Goal: Task Accomplishment & Management: Use online tool/utility

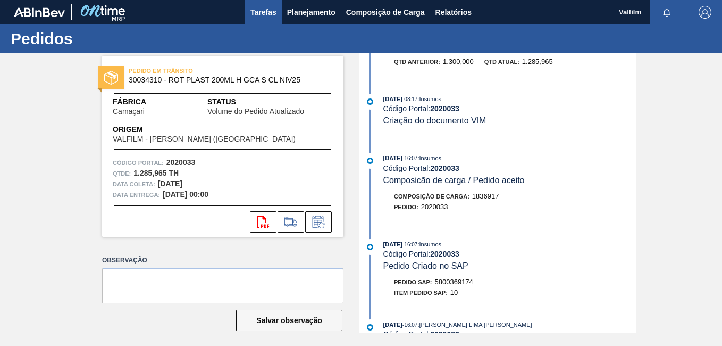
scroll to position [53, 0]
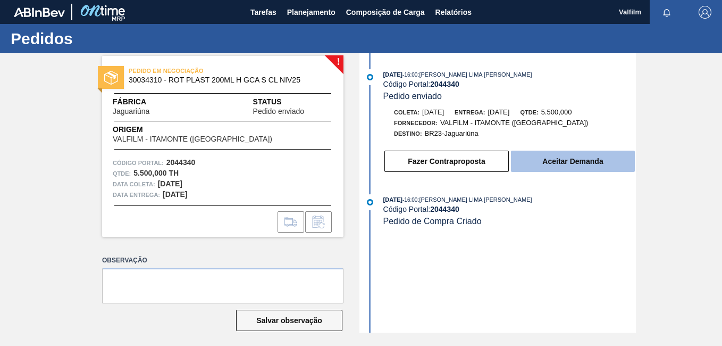
click at [579, 160] on button "Aceitar Demanda" at bounding box center [573, 160] width 124 height 21
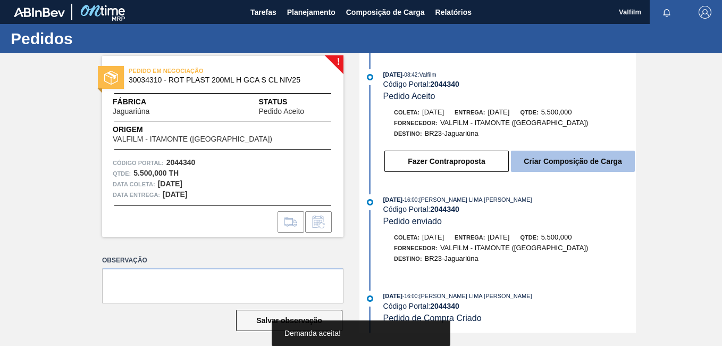
click at [578, 158] on button "Criar Composição de Carga" at bounding box center [573, 160] width 124 height 21
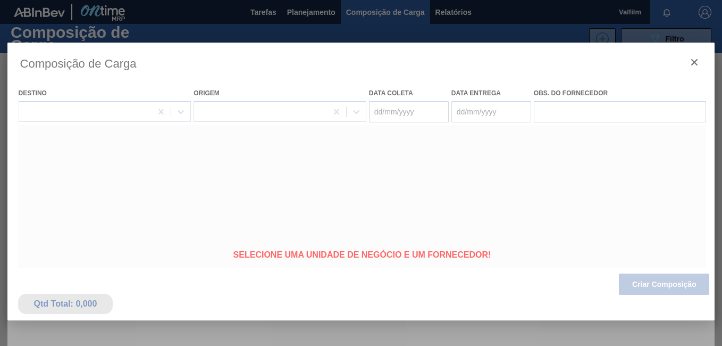
type coleta "02/11/2025"
type Entrega "04/11/2025"
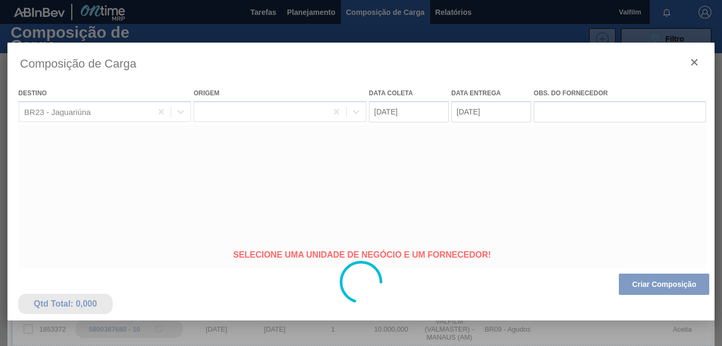
click at [392, 117] on div at bounding box center [361, 282] width 708 height 479
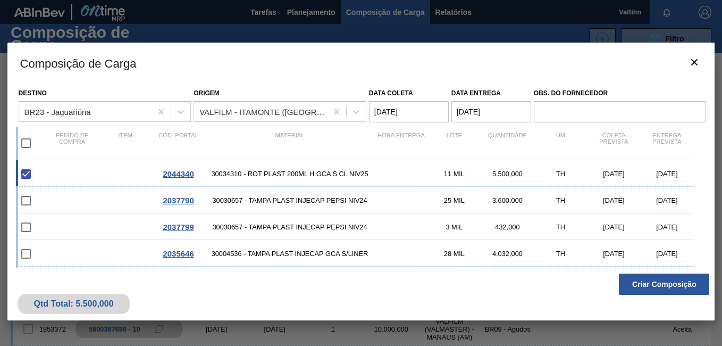
click at [399, 111] on coleta "02/11/2025" at bounding box center [409, 111] width 80 height 21
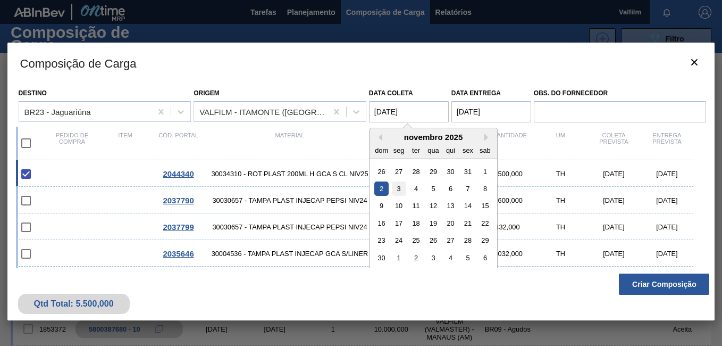
click at [399, 191] on div "3" at bounding box center [398, 188] width 14 height 14
type coleta "03/11/2025"
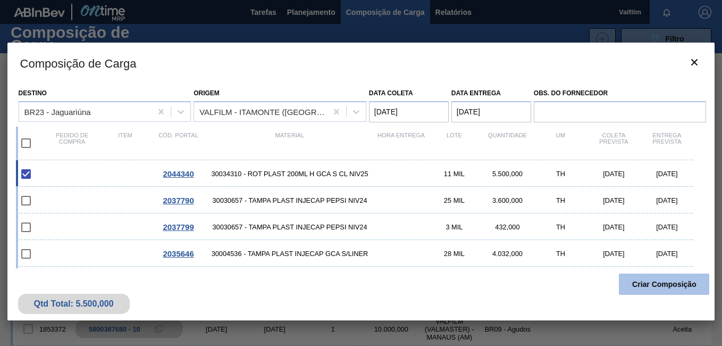
click at [651, 288] on button "Criar Composição" at bounding box center [664, 283] width 90 height 21
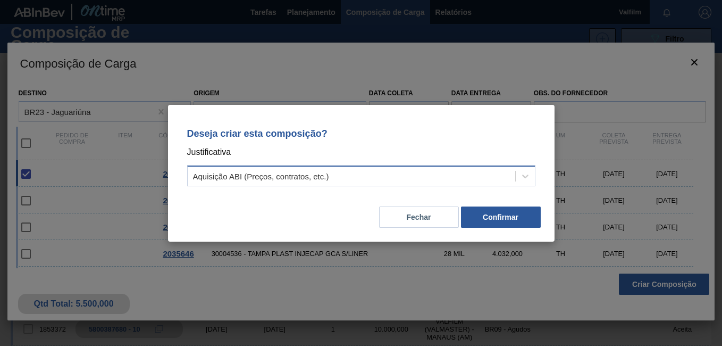
click at [403, 181] on div "Aquisição ABI (Preços, contratos, etc.)" at bounding box center [352, 175] width 328 height 15
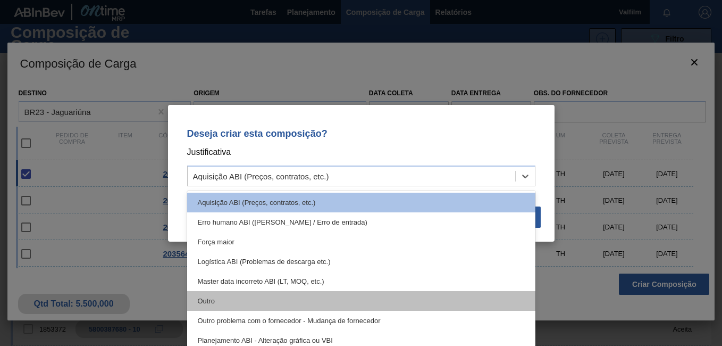
click at [305, 299] on div "Outro" at bounding box center [361, 301] width 348 height 20
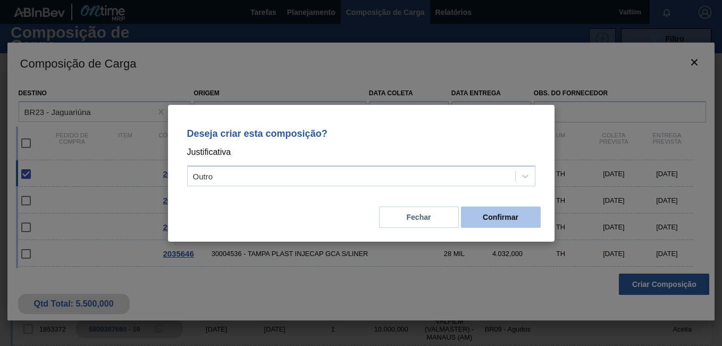
click at [488, 223] on button "Confirmar" at bounding box center [501, 216] width 80 height 21
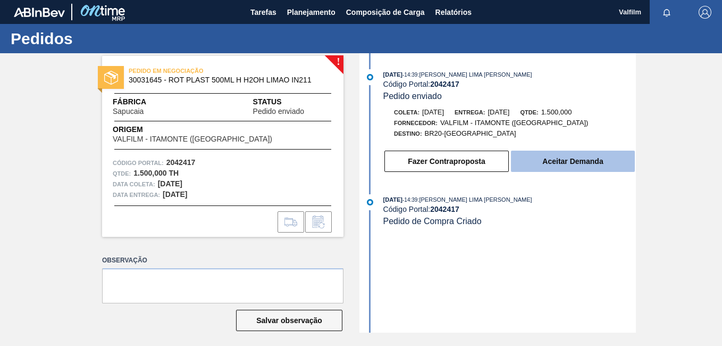
click at [542, 162] on button "Aceitar Demanda" at bounding box center [573, 160] width 124 height 21
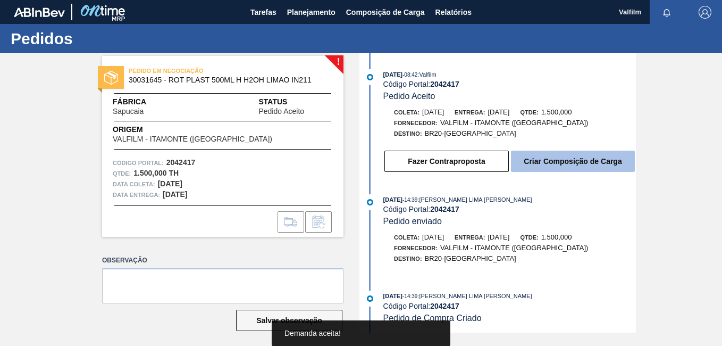
click at [550, 165] on button "Criar Composição de Carga" at bounding box center [573, 160] width 124 height 21
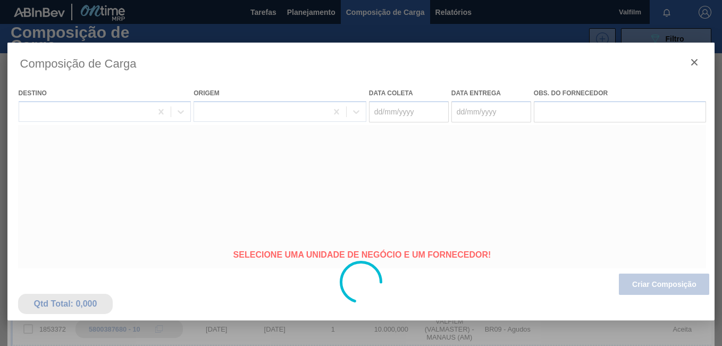
type coleta "[DATE]"
type Entrega "18/11/2025"
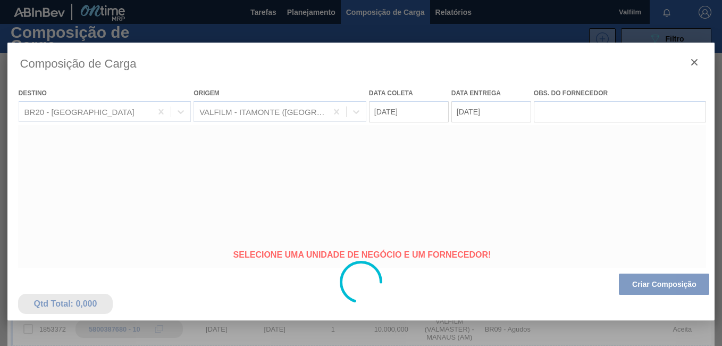
click at [383, 110] on div at bounding box center [361, 282] width 708 height 479
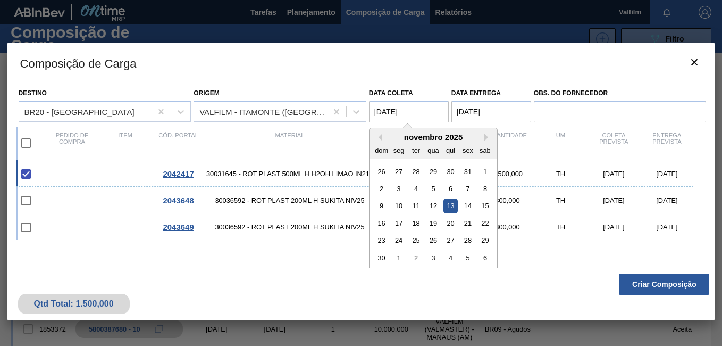
click at [383, 110] on coleta "13/11/2025" at bounding box center [409, 111] width 80 height 21
click at [383, 224] on div "16" at bounding box center [381, 223] width 14 height 14
type coleta "16/11/2025"
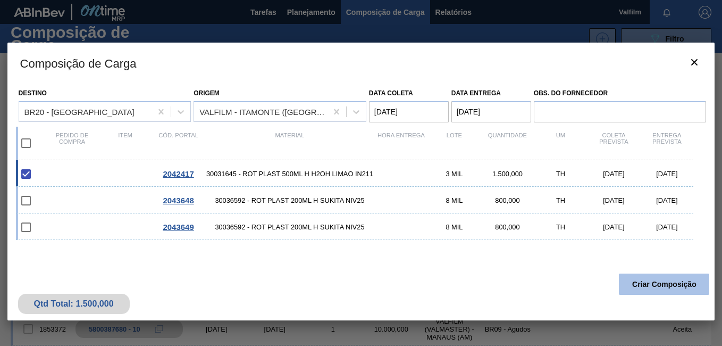
click at [669, 283] on button "Criar Composição" at bounding box center [664, 283] width 90 height 21
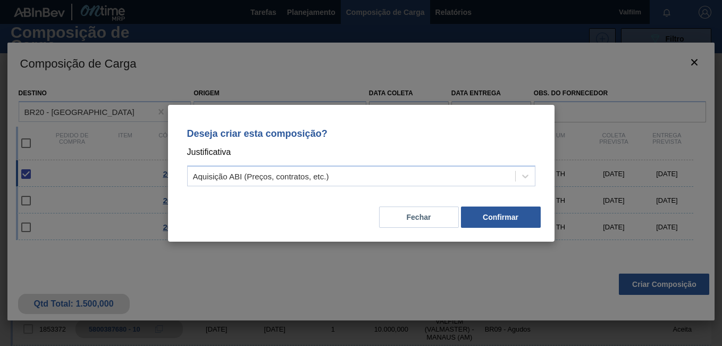
drag, startPoint x: 329, startPoint y: 172, endPoint x: 319, endPoint y: 188, distance: 19.1
click at [327, 177] on div "Aquisição ABI (Preços, contratos, etc.)" at bounding box center [261, 175] width 136 height 9
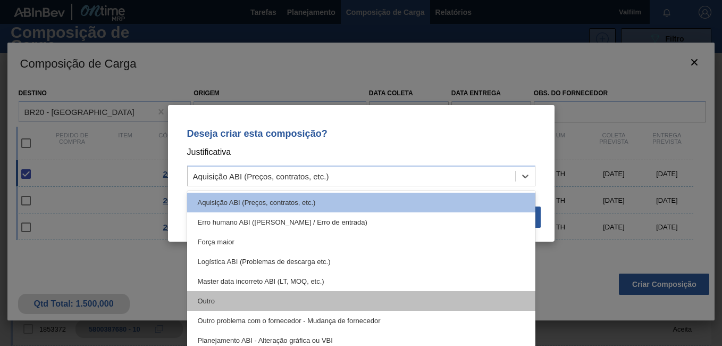
click at [286, 303] on div "Outro" at bounding box center [361, 301] width 348 height 20
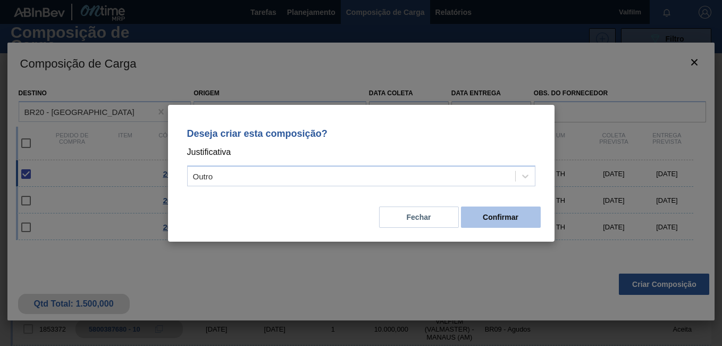
click at [492, 221] on button "Confirmar" at bounding box center [501, 216] width 80 height 21
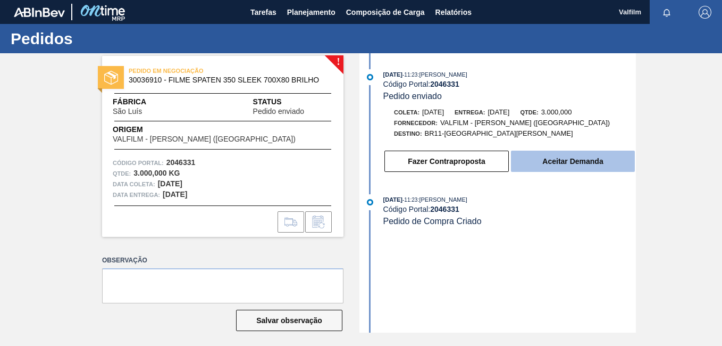
click at [552, 172] on button "Aceitar Demanda" at bounding box center [573, 160] width 124 height 21
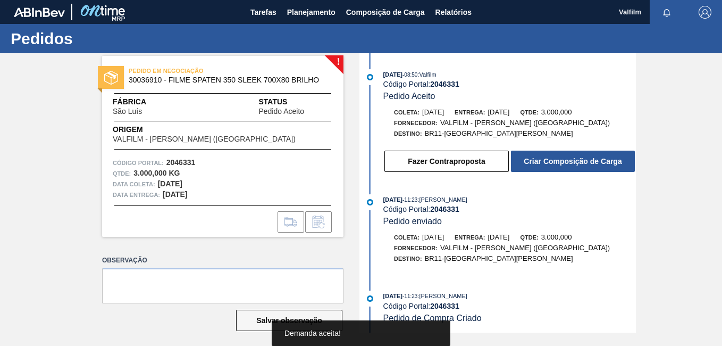
click at [552, 172] on button "Criar Composição de Carga" at bounding box center [573, 160] width 124 height 21
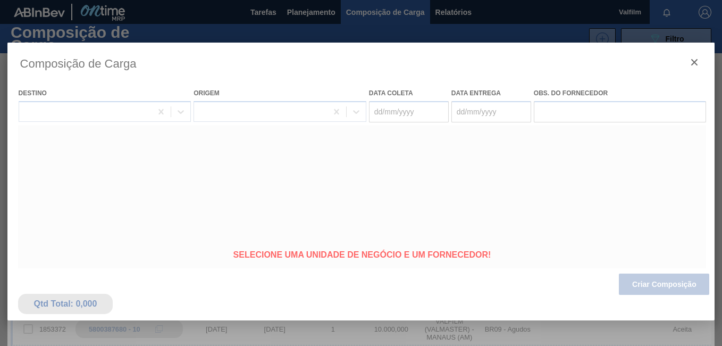
type coleta "[DATE]"
type Entrega "[DATE]"
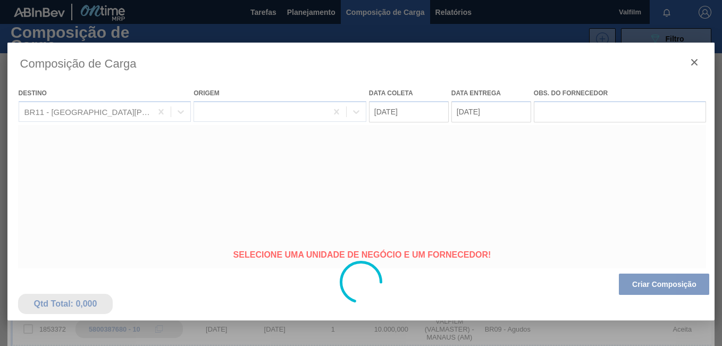
click at [385, 116] on div at bounding box center [361, 282] width 708 height 479
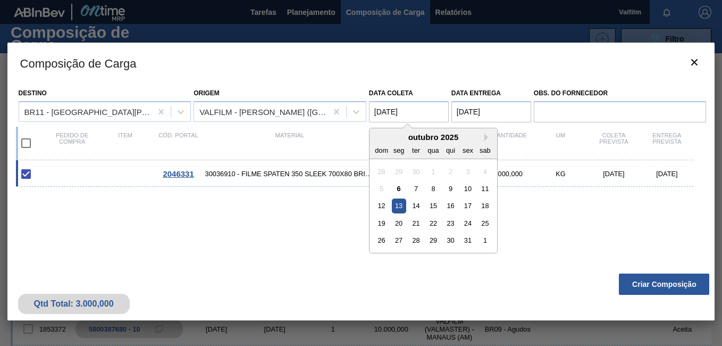
click at [387, 105] on coleta "13/10/2025" at bounding box center [409, 111] width 80 height 21
click at [437, 208] on div "15" at bounding box center [433, 205] width 14 height 14
type coleta "15/10/2025"
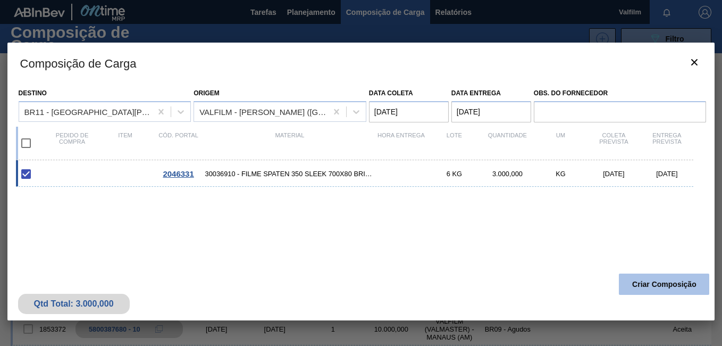
click at [666, 289] on button "Criar Composição" at bounding box center [664, 283] width 90 height 21
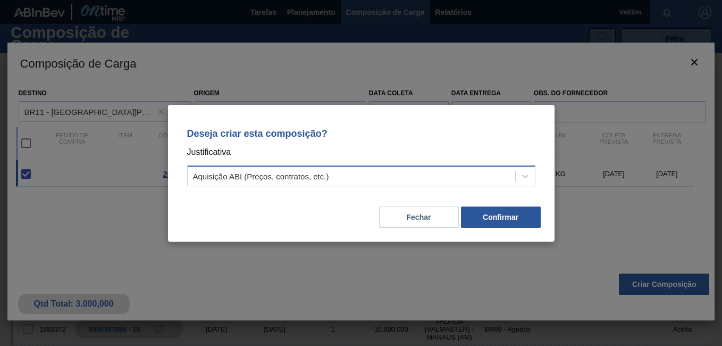
drag, startPoint x: 383, startPoint y: 175, endPoint x: 364, endPoint y: 182, distance: 21.0
click at [383, 175] on div "Aquisição ABI (Preços, contratos, etc.)" at bounding box center [352, 175] width 328 height 15
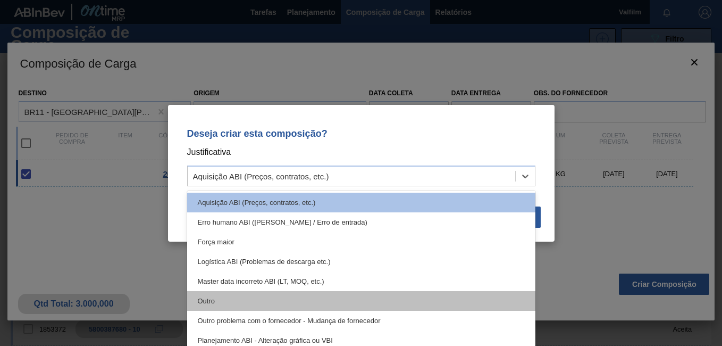
click at [277, 306] on div "Outro" at bounding box center [361, 301] width 348 height 20
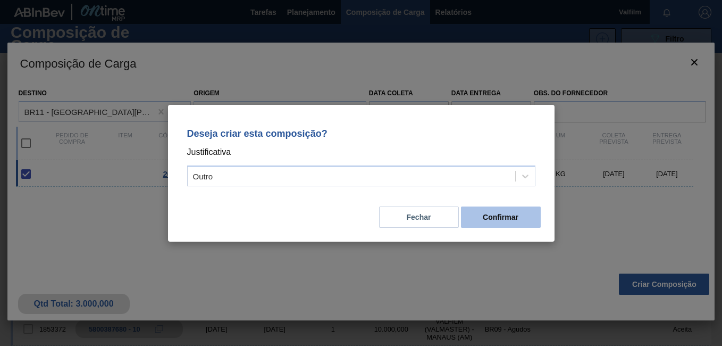
click at [514, 225] on button "Confirmar" at bounding box center [501, 216] width 80 height 21
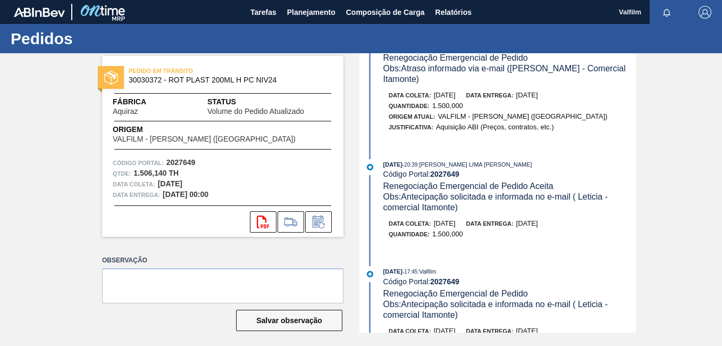
scroll to position [425, 0]
